Goal: Entertainment & Leisure: Consume media (video, audio)

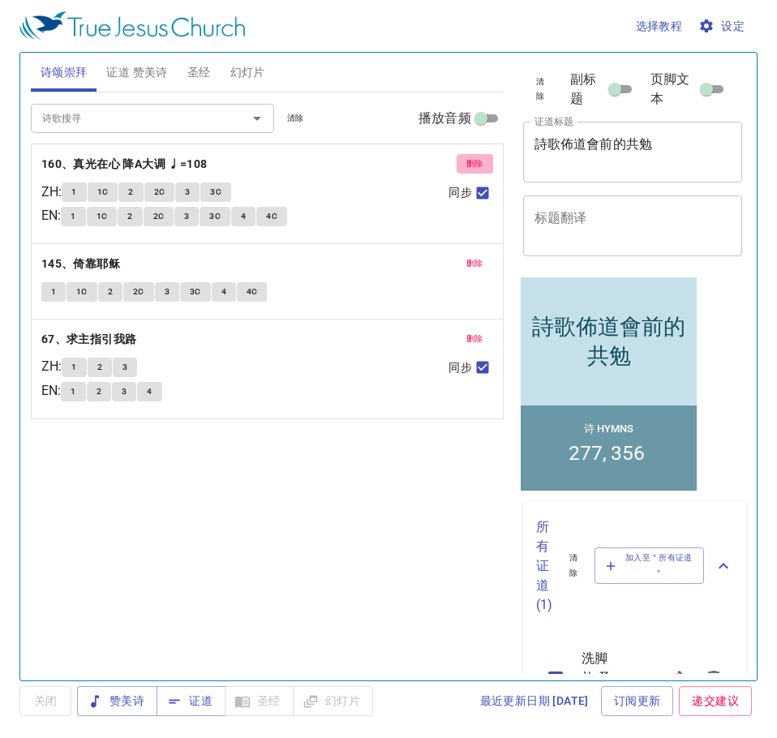
click at [471, 163] on span "删除" at bounding box center [474, 164] width 17 height 15
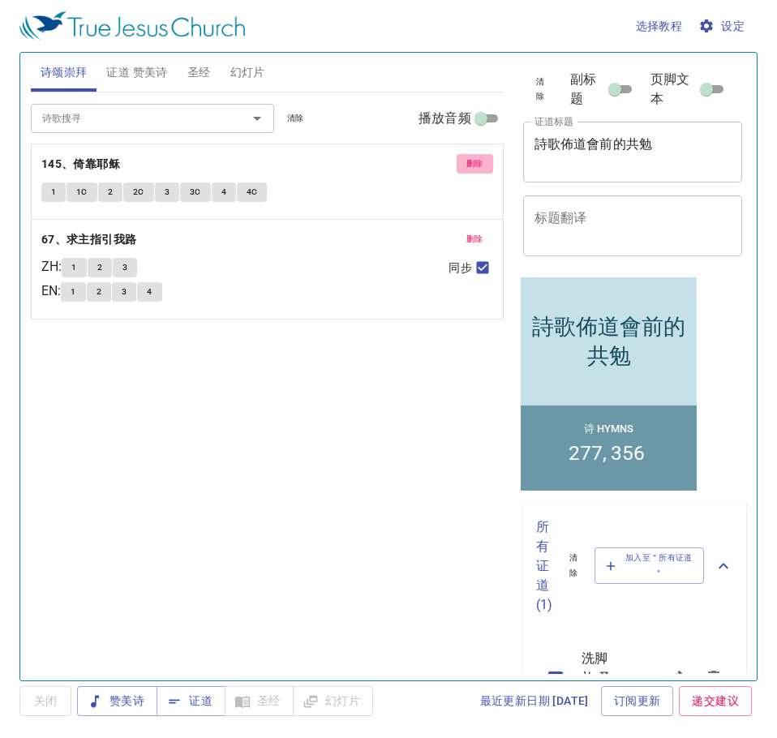
click at [471, 163] on span "删除" at bounding box center [474, 164] width 17 height 15
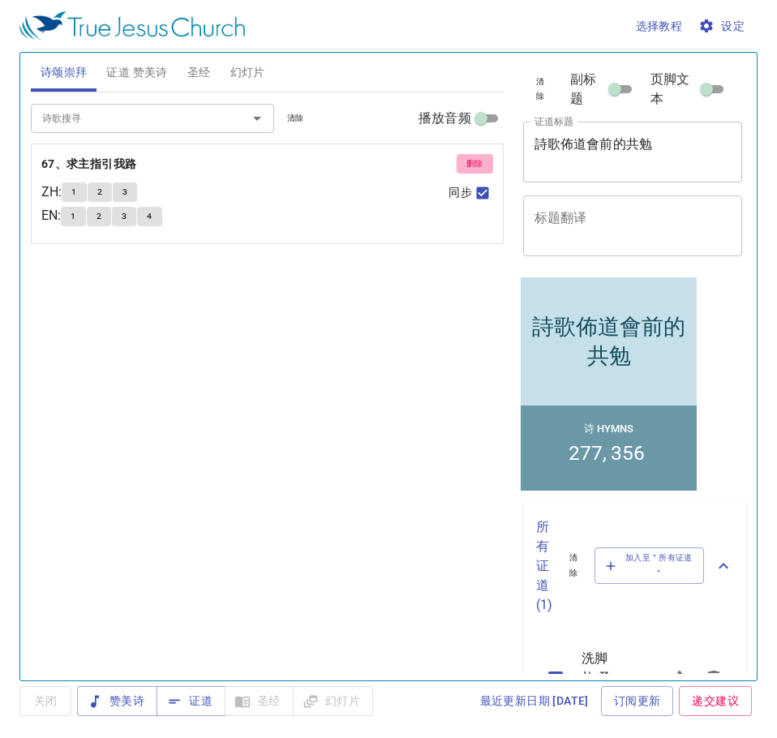
click at [471, 163] on span "删除" at bounding box center [474, 164] width 17 height 15
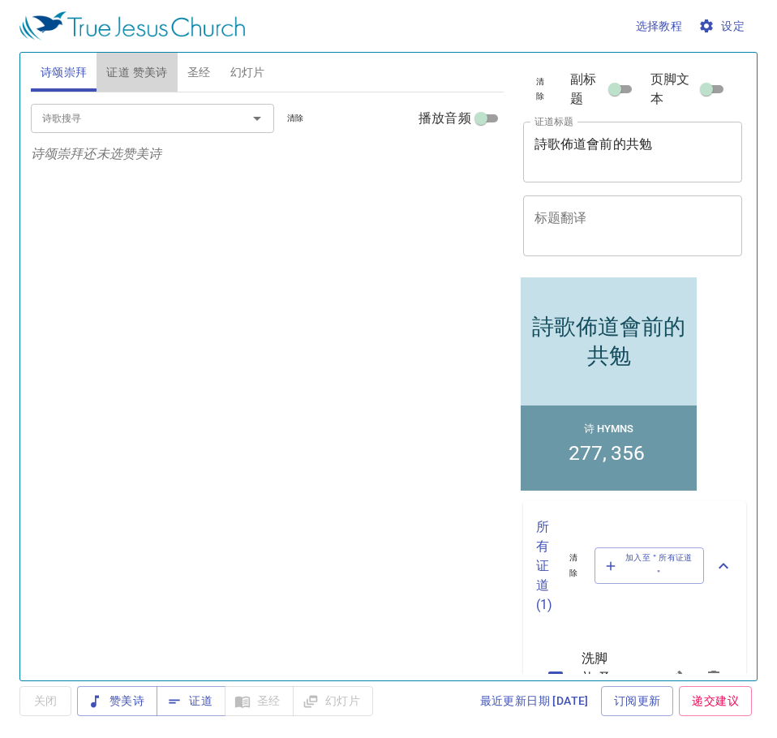
click at [136, 77] on span "证道 赞美诗" at bounding box center [136, 72] width 61 height 20
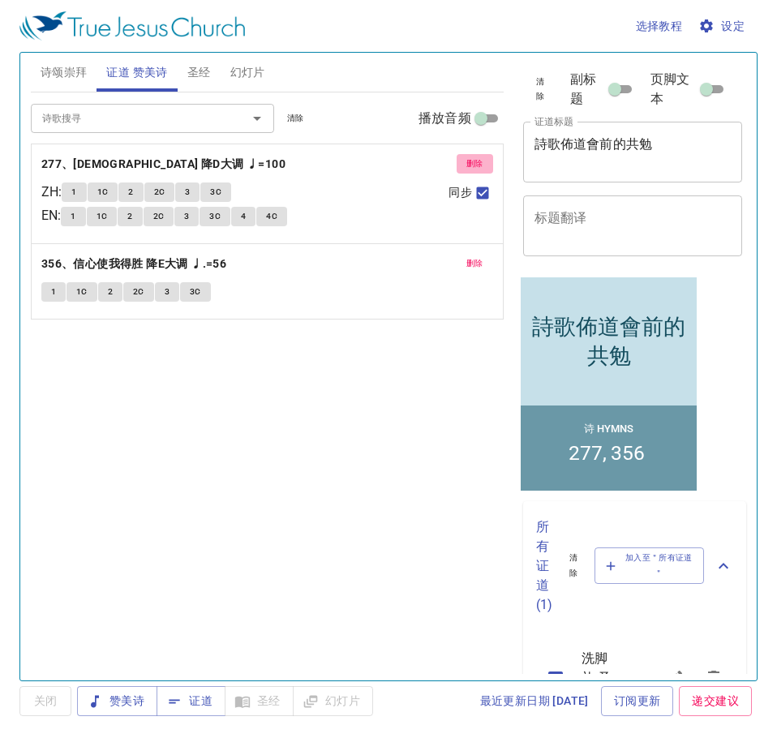
click at [479, 173] on button "删除" at bounding box center [475, 163] width 37 height 19
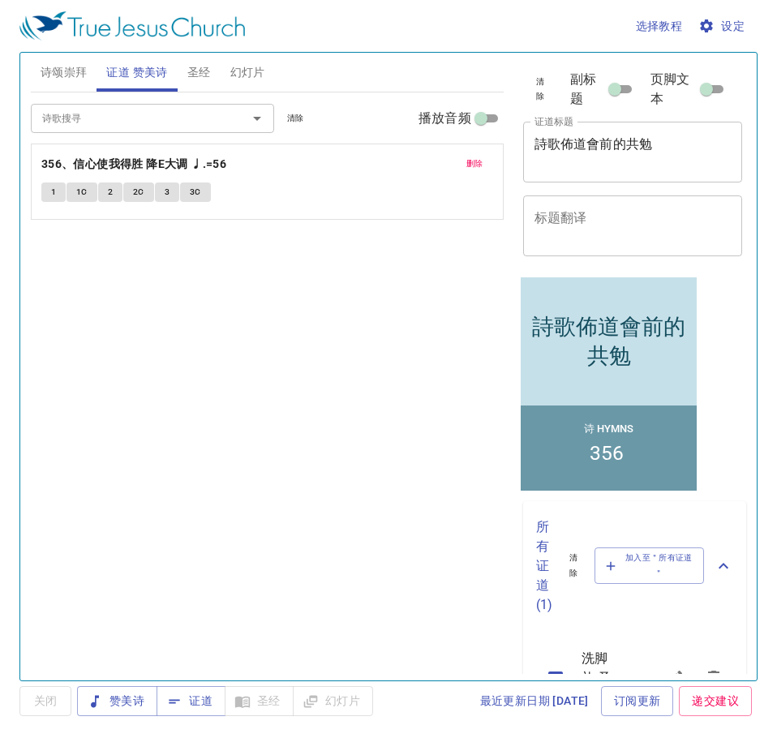
click at [479, 173] on button "删除" at bounding box center [475, 163] width 37 height 19
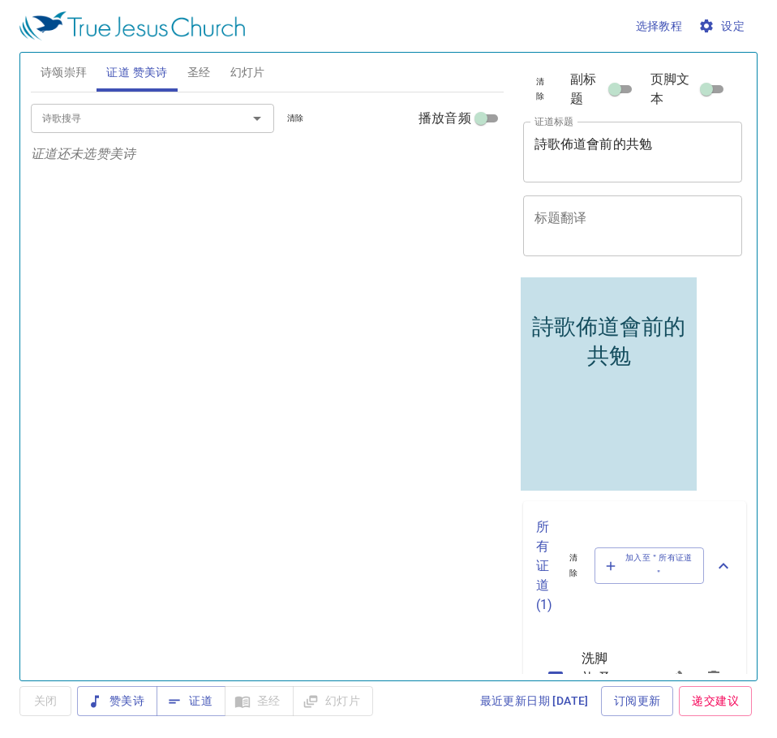
click at [116, 138] on div "诗歌搜寻 诗歌搜寻 清除 播放音频" at bounding box center [267, 118] width 473 height 52
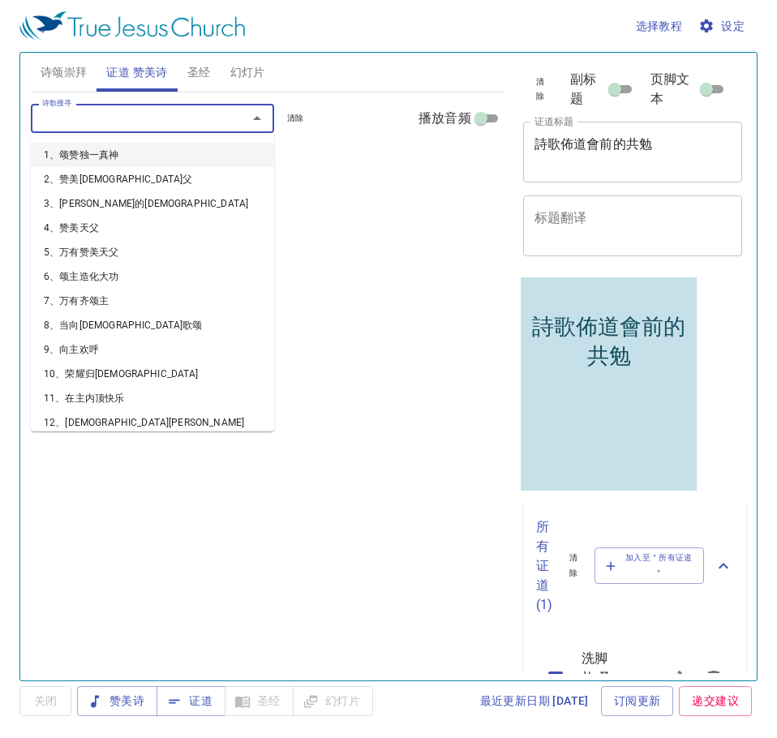
click at [105, 127] on input "诗歌搜寻" at bounding box center [129, 118] width 186 height 19
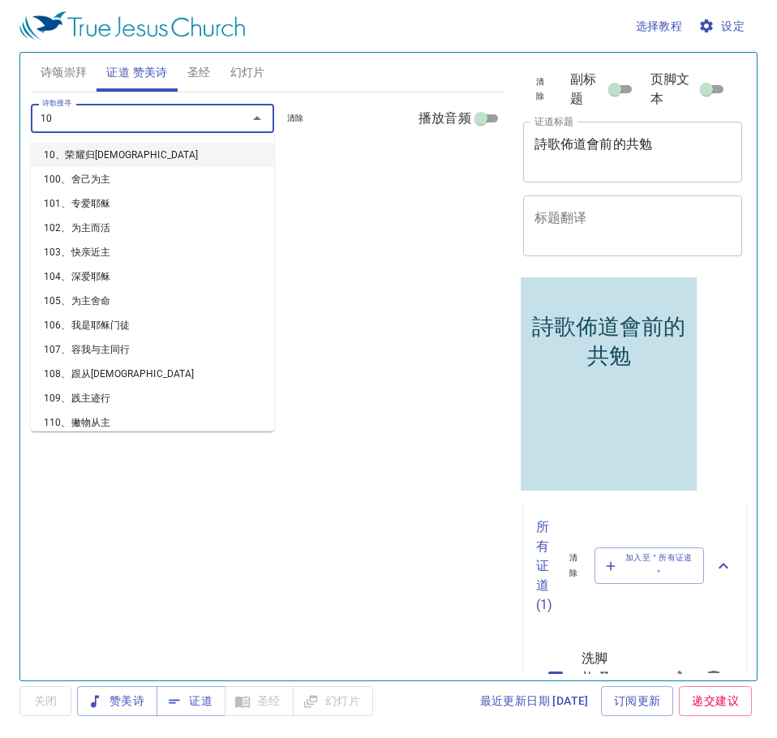
type input "102"
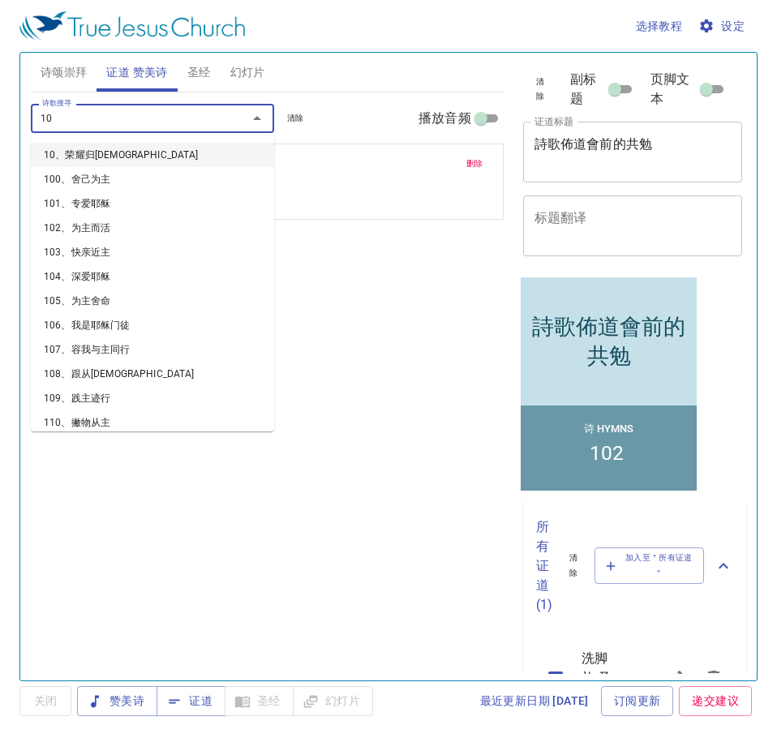
type input "107"
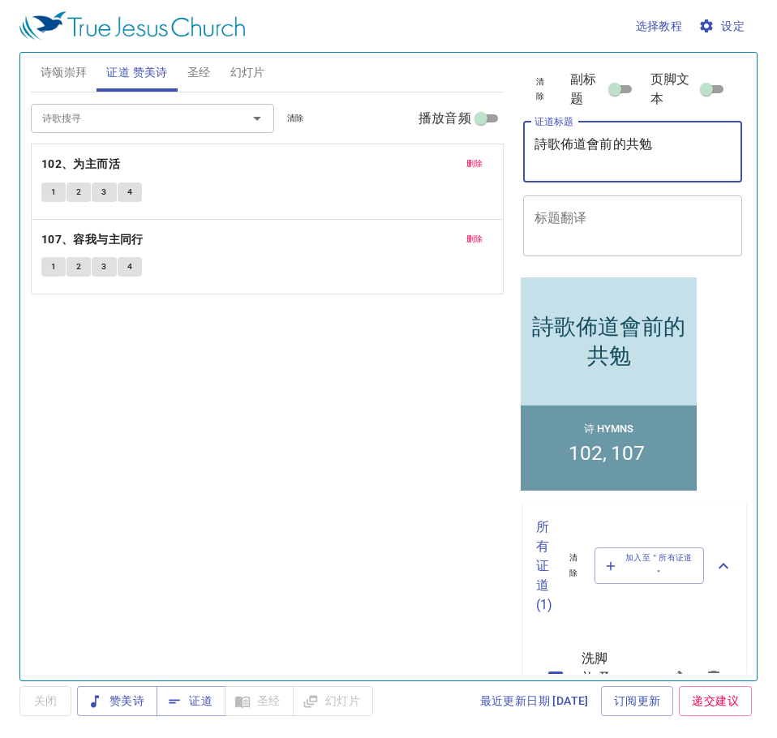
click at [680, 160] on textarea "詩歌佈道會前的共勉" at bounding box center [633, 151] width 197 height 31
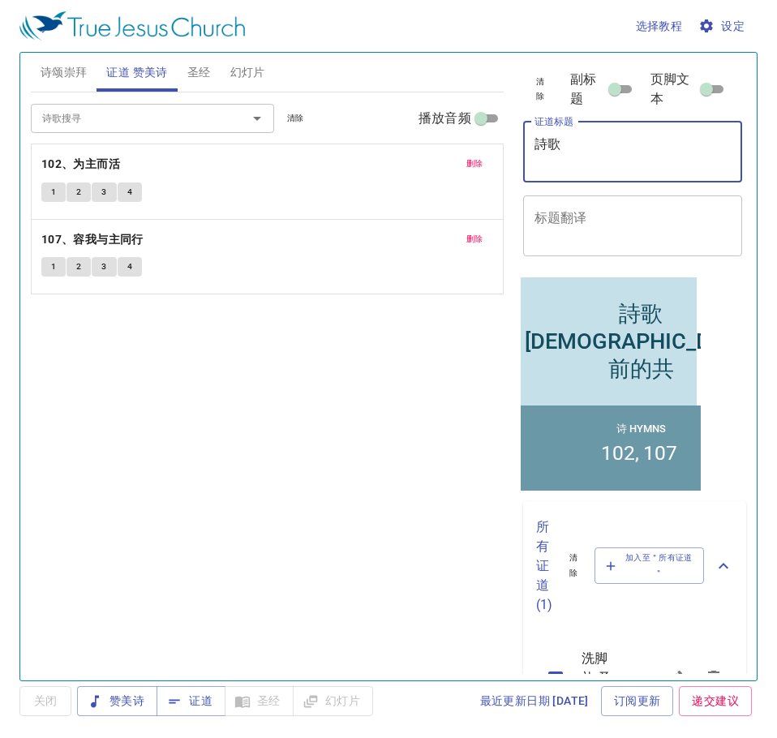
type textarea "詩"
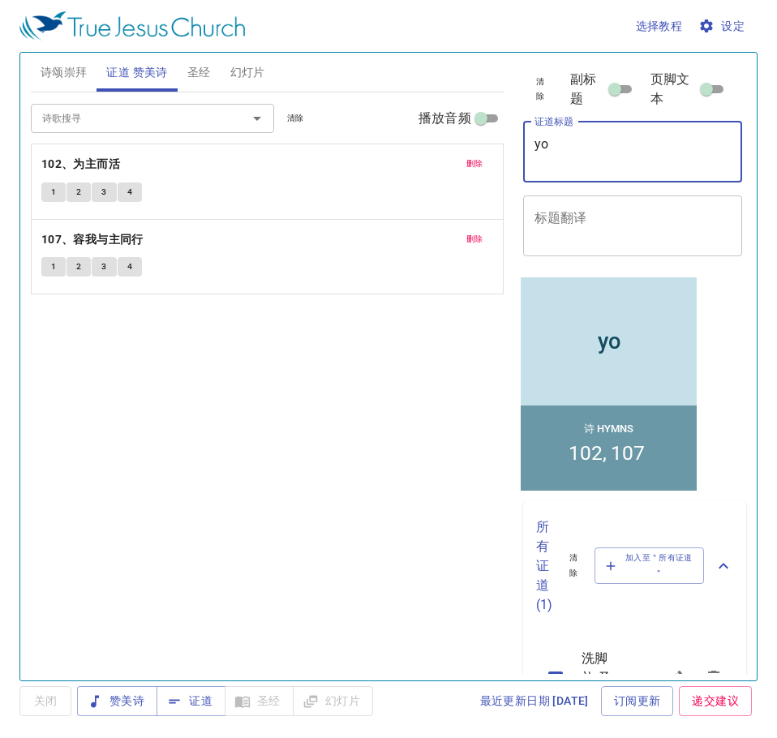
type textarea "y"
type textarea "有火從神mian'qi"
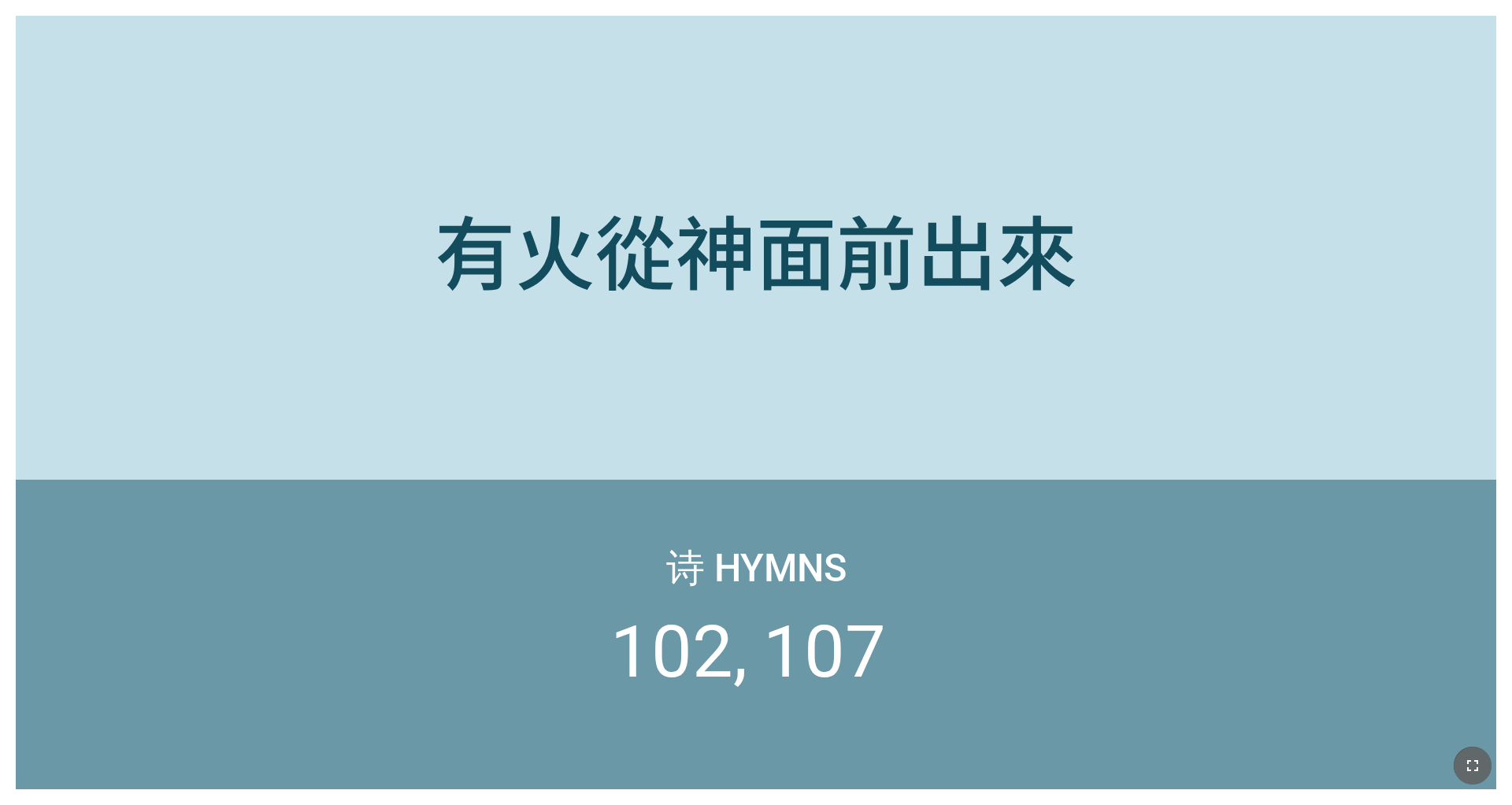
click at [806, 603] on icon "button" at bounding box center [1472, 765] width 18 height 18
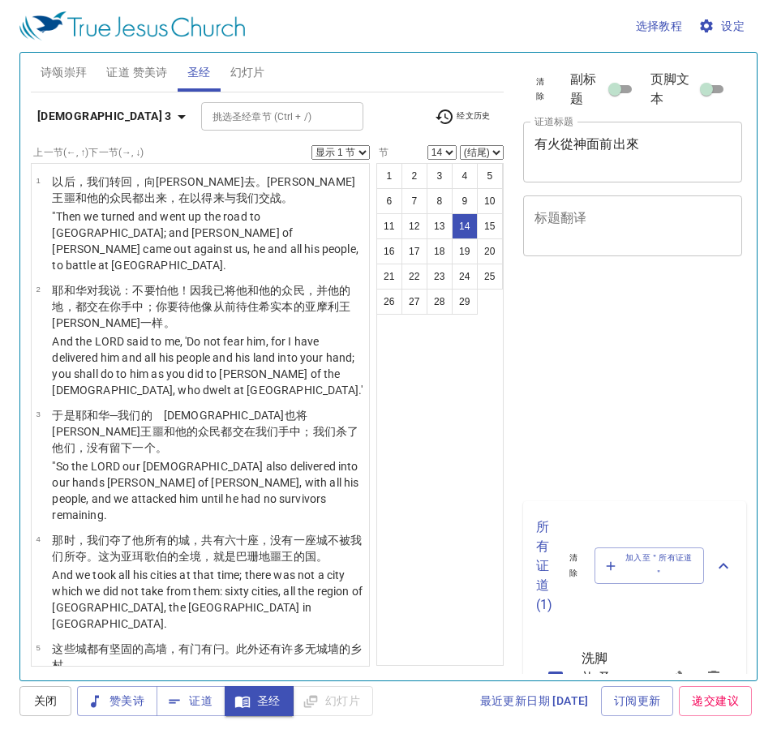
select select "14"
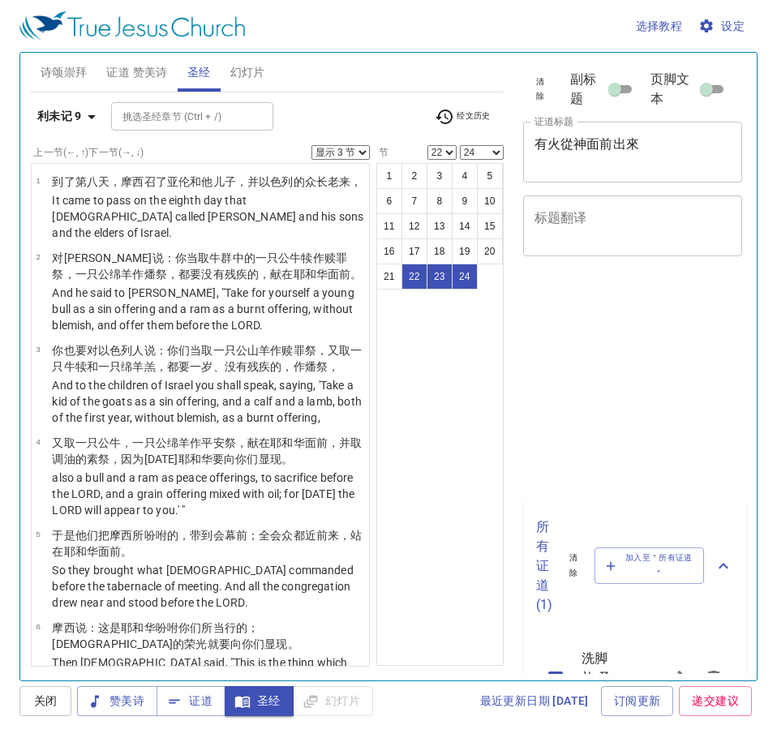
select select "3"
select select "22"
select select "24"
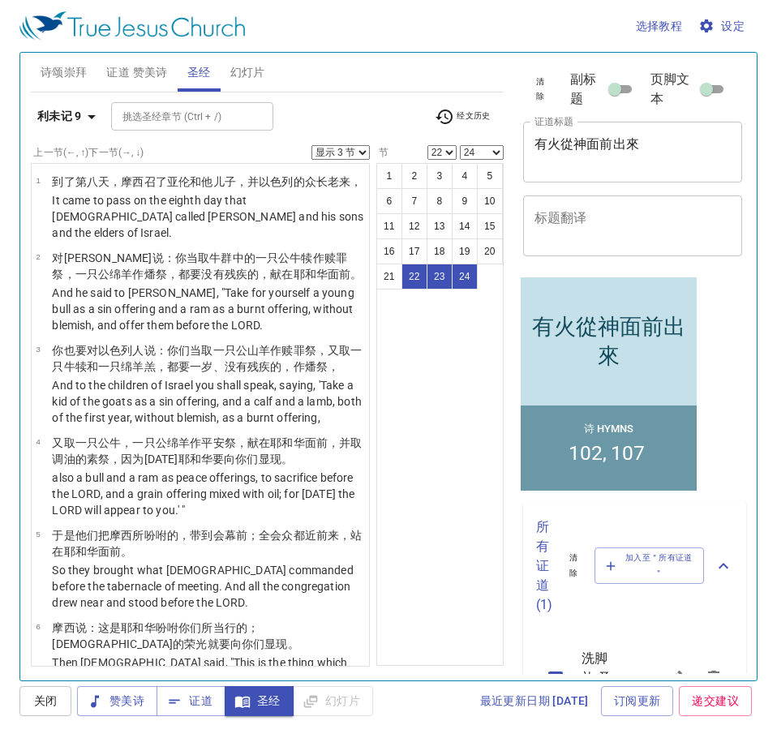
scroll to position [1553, 0]
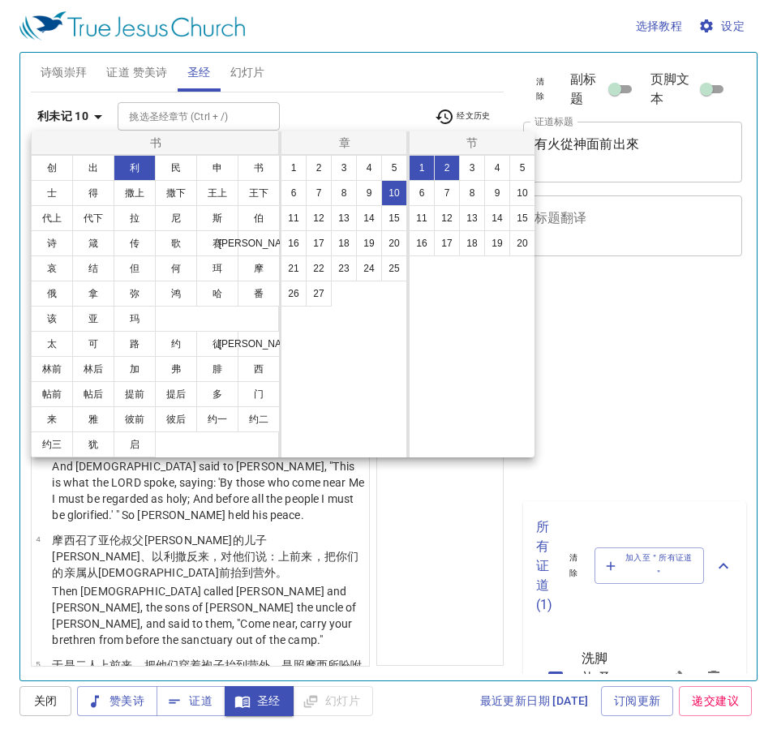
select select "2"
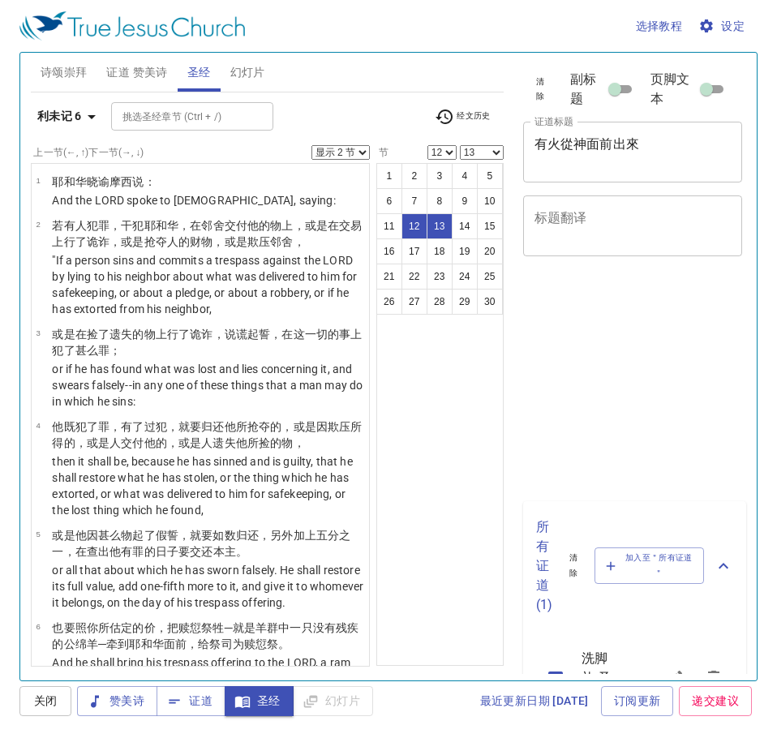
select select "2"
select select "12"
select select "13"
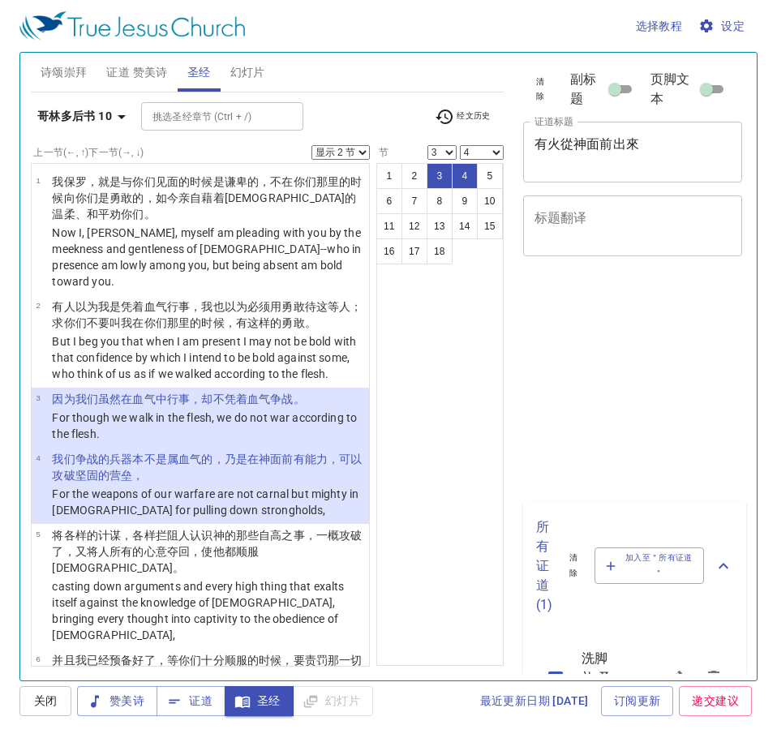
select select "2"
select select "3"
select select "4"
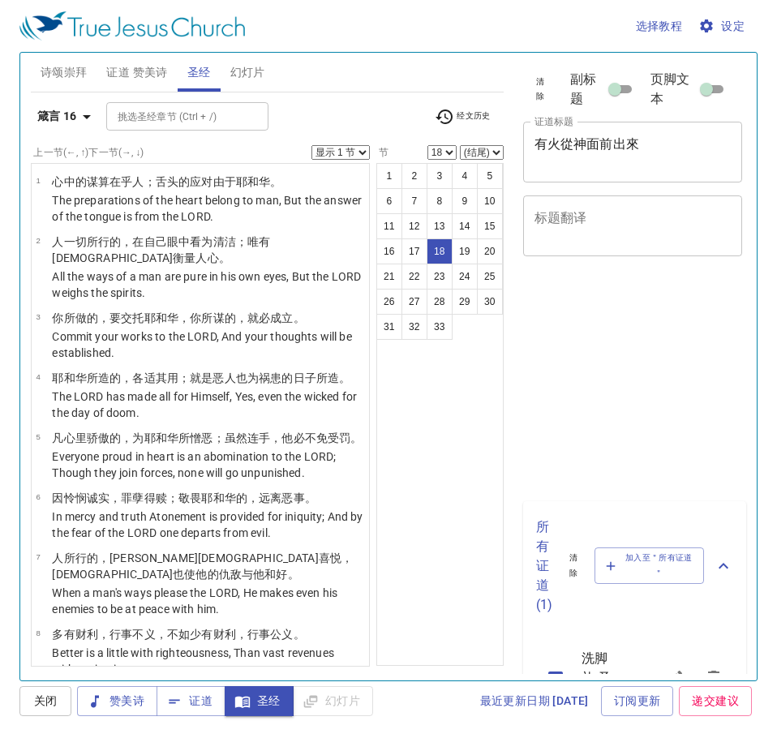
select select "18"
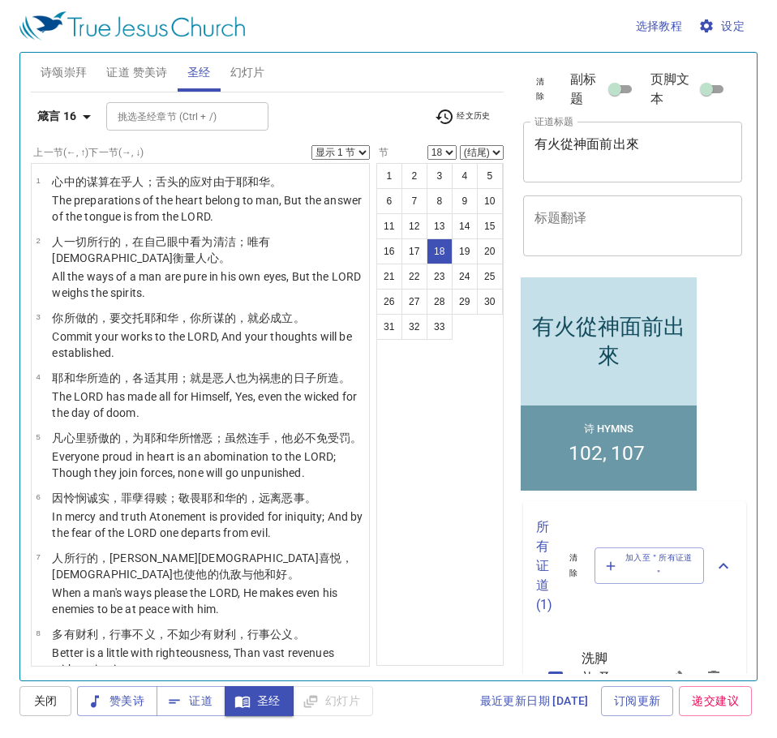
scroll to position [855, 0]
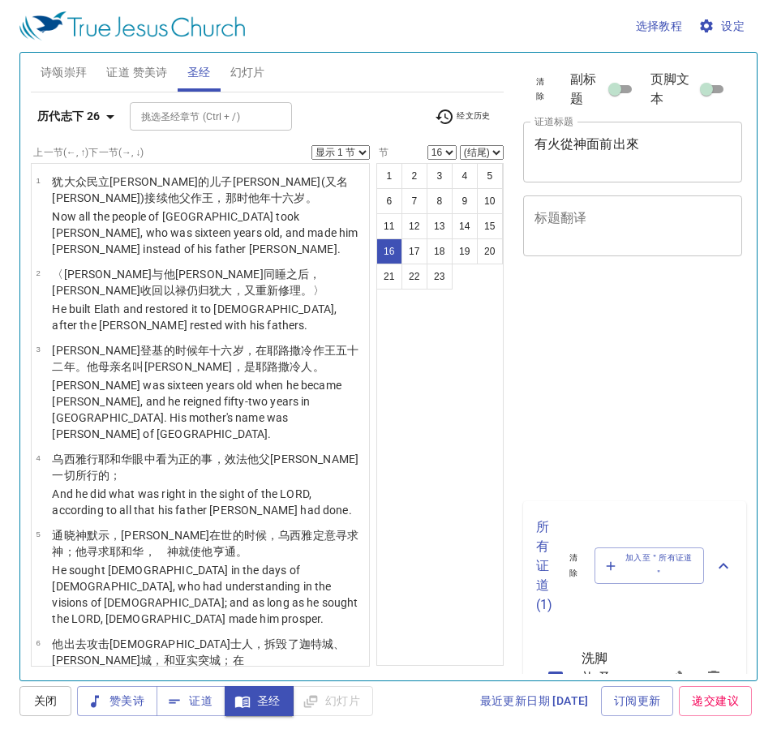
select select "16"
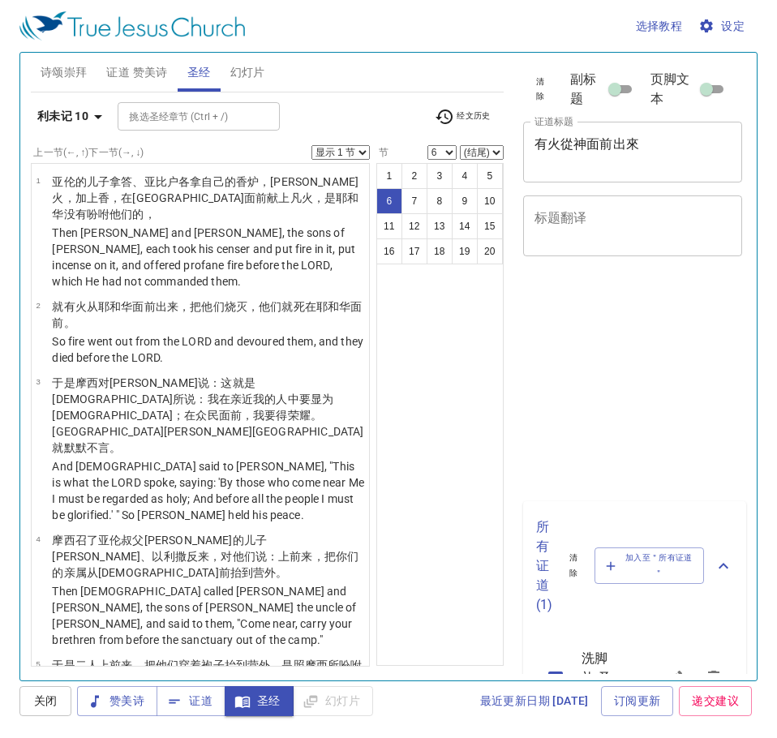
select select "6"
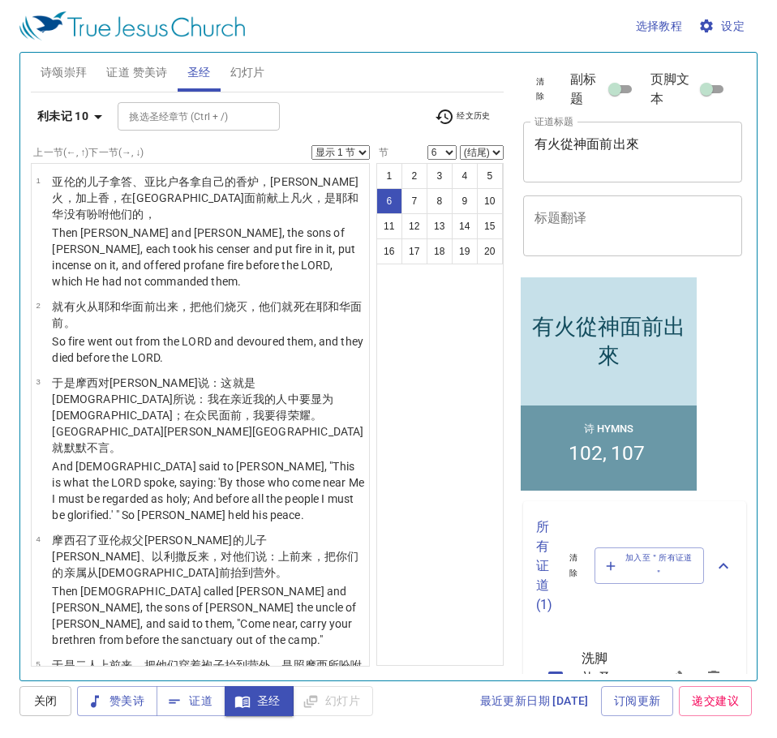
scroll to position [305, 0]
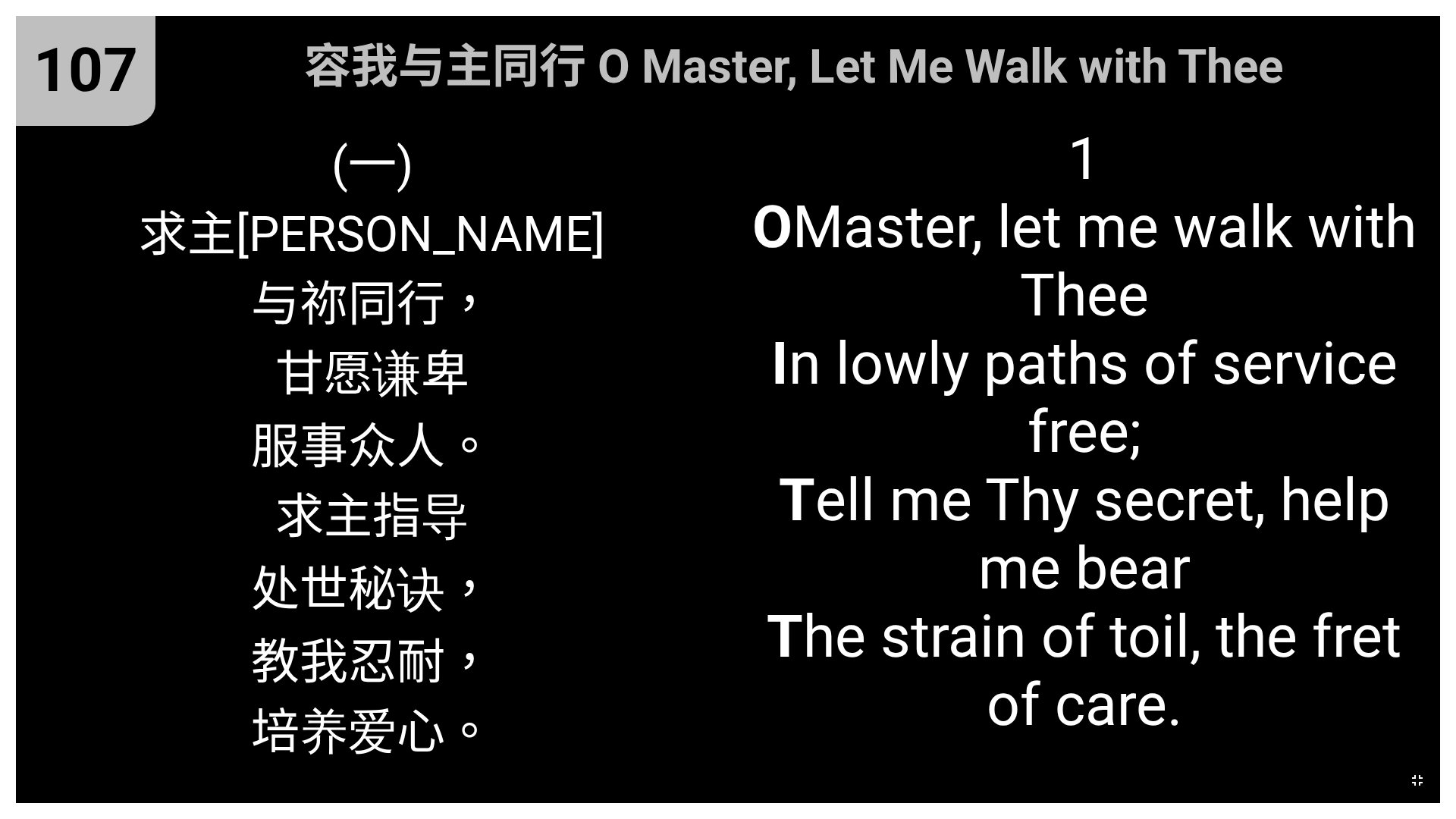
click at [1420, 786] on icon "button" at bounding box center [1417, 780] width 18 height 18
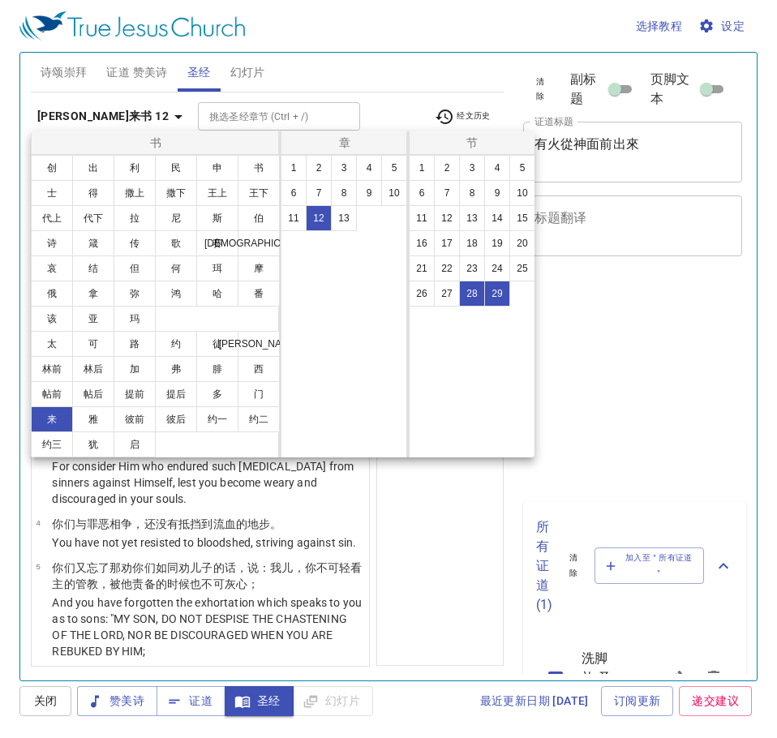
select select "2"
select select "28"
select select "29"
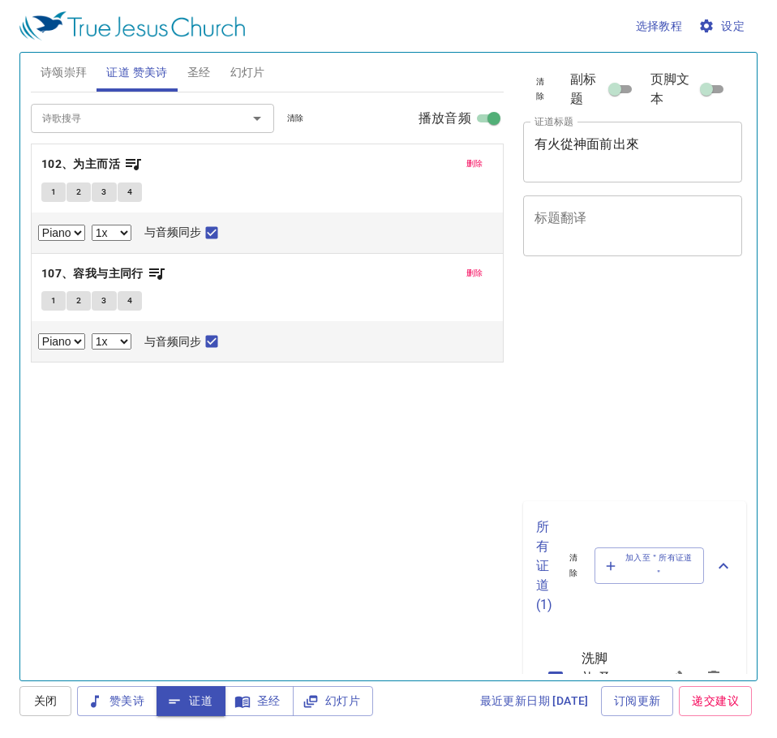
select select "1"
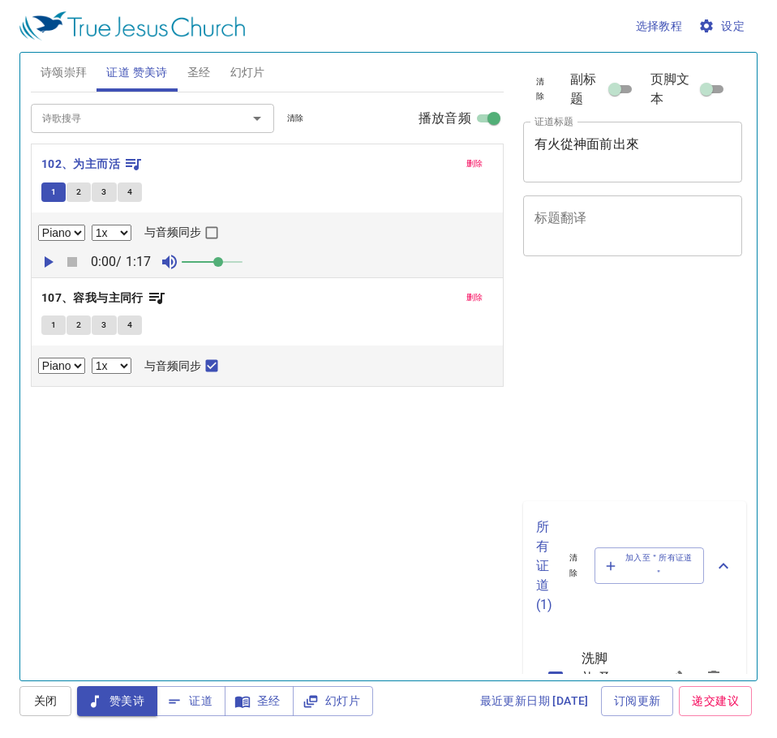
select select "1"
